Goal: Task Accomplishment & Management: Manage account settings

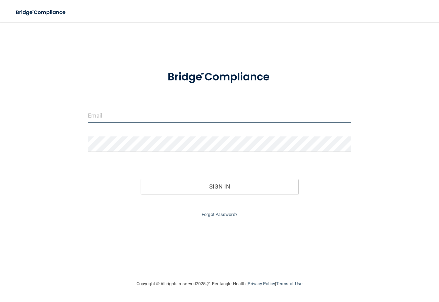
click at [115, 117] on input "email" at bounding box center [219, 115] width 263 height 15
click at [102, 114] on input "email" at bounding box center [219, 115] width 263 height 15
type input "[EMAIL_ADDRESS][DOMAIN_NAME]"
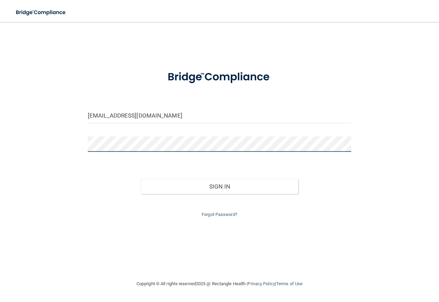
click at [141, 179] on button "Sign In" at bounding box center [220, 186] width 158 height 15
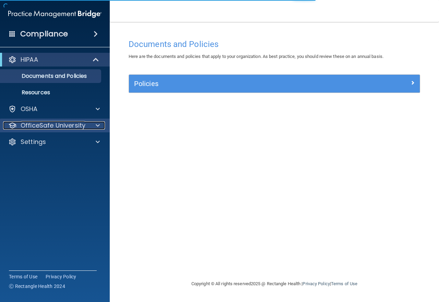
click at [95, 123] on div at bounding box center [96, 125] width 17 height 8
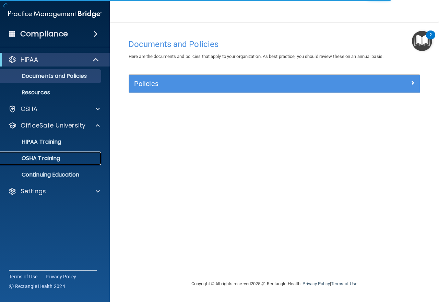
click at [43, 158] on p "OSHA Training" at bounding box center [32, 158] width 56 height 7
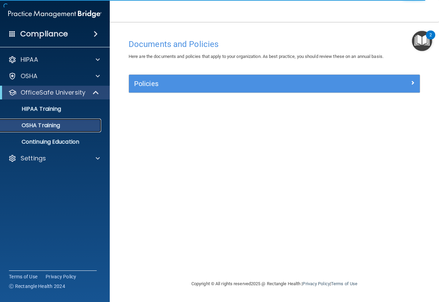
click at [50, 126] on p "OSHA Training" at bounding box center [32, 125] width 56 height 7
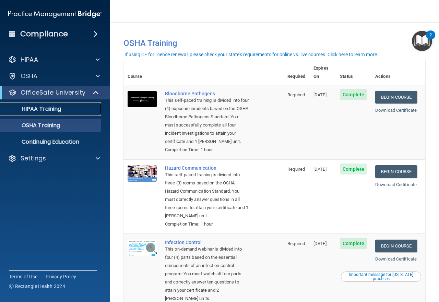
click at [55, 107] on p "HIPAA Training" at bounding box center [32, 109] width 57 height 7
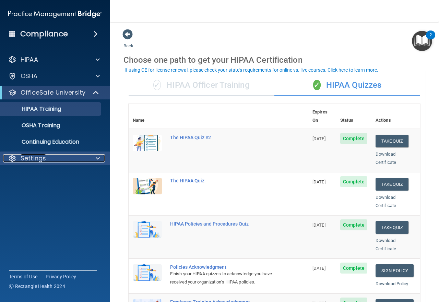
click at [96, 159] on span at bounding box center [98, 158] width 4 height 8
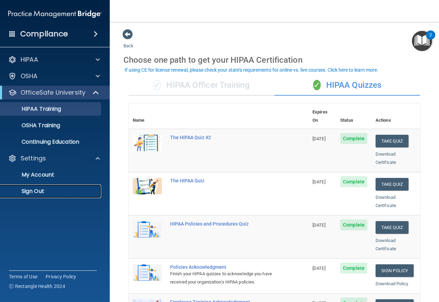
click at [44, 191] on p "Sign Out" at bounding box center [51, 191] width 94 height 7
